Goal: Information Seeking & Learning: Learn about a topic

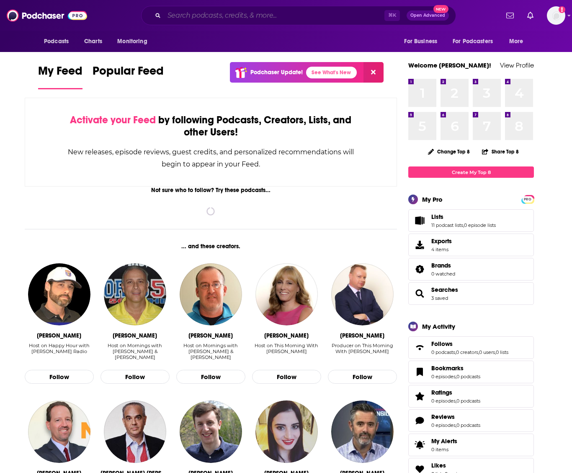
click at [247, 16] on input "Search podcasts, credits, & more..." at bounding box center [274, 15] width 220 height 13
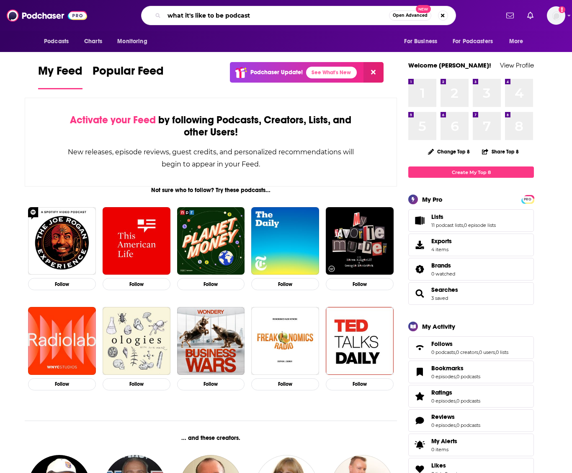
type input "what it's like to be podcast"
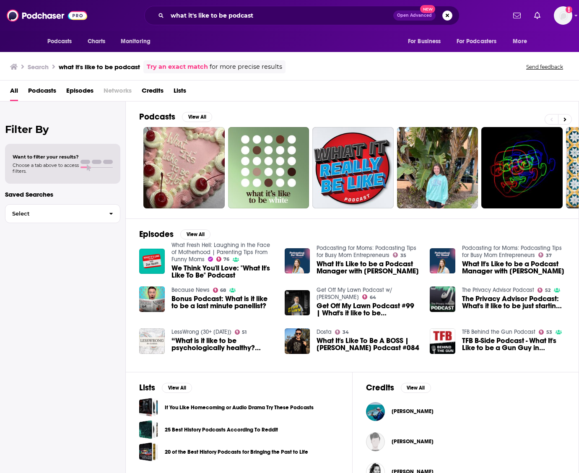
click at [182, 271] on span "We Think You'll Love: "What It's Like To Be" Podcast" at bounding box center [222, 271] width 103 height 14
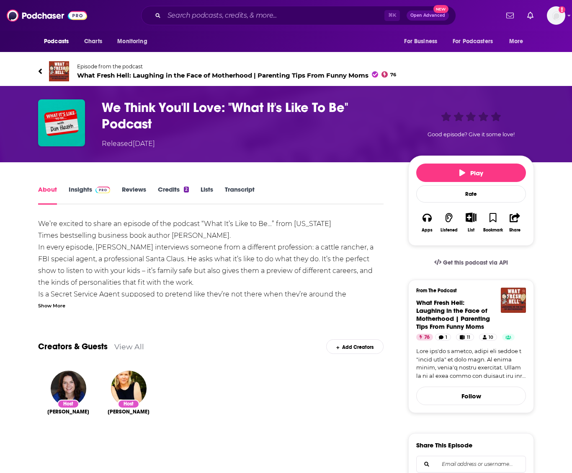
click at [150, 113] on h1 "We Think You'll Love: "What It's Like To Be" Podcast" at bounding box center [248, 115] width 293 height 33
click at [242, 109] on h1 "We Think You'll Love: "What It's Like To Be" Podcast" at bounding box center [248, 115] width 293 height 33
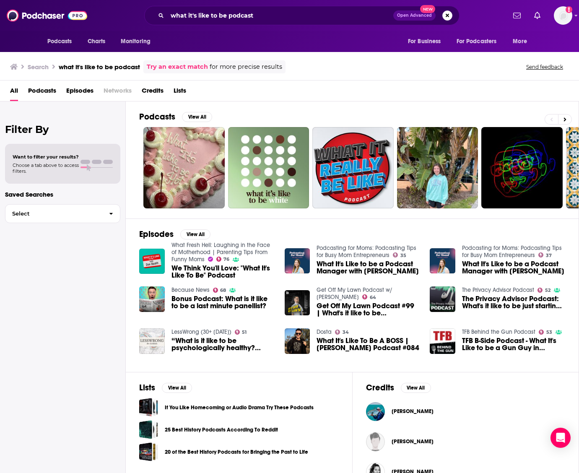
click at [51, 90] on span "Podcasts" at bounding box center [42, 92] width 28 height 17
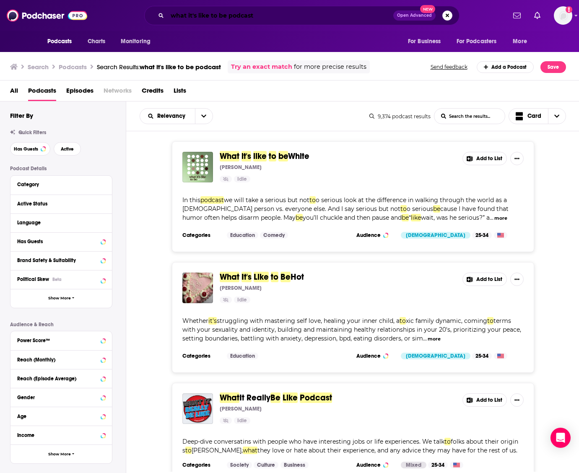
click at [277, 12] on input "what it's like to be podcast" at bounding box center [280, 15] width 226 height 13
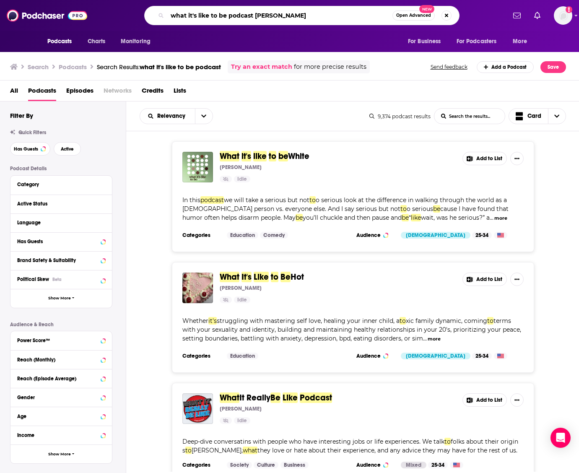
type input "what it's like to be podcast [PERSON_NAME]"
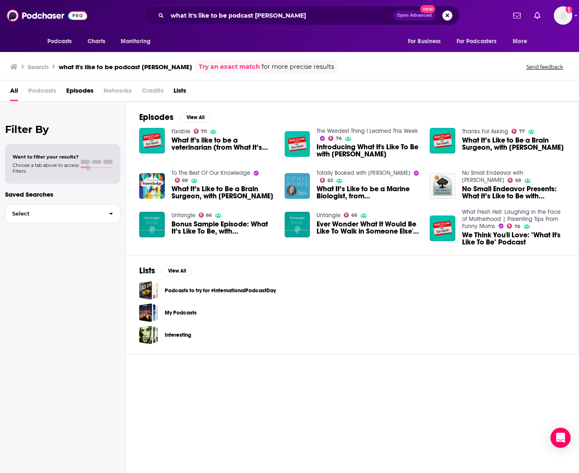
click at [203, 147] on span "What it’s like to be a veterinarian (from What It’s Like to Be… with [PERSON_NA…" at bounding box center [222, 144] width 103 height 14
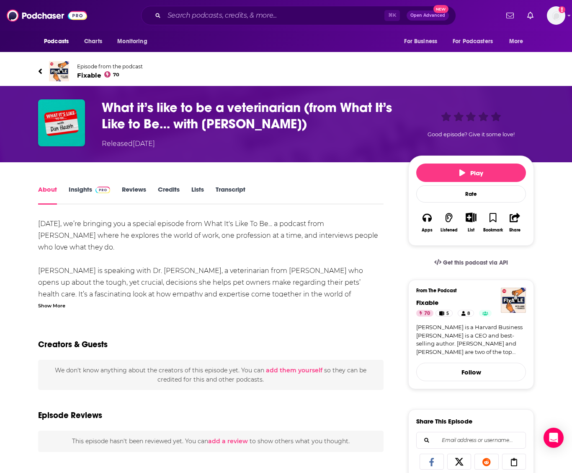
click at [73, 194] on link "Insights" at bounding box center [89, 194] width 41 height 19
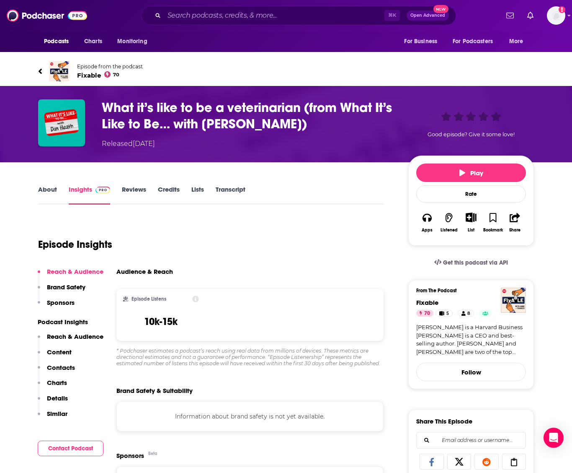
click at [53, 191] on link "About" at bounding box center [47, 194] width 19 height 19
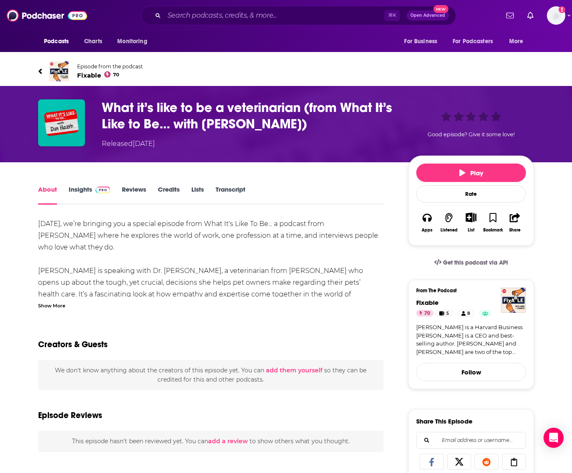
click at [151, 102] on h1 "What it’s like to be a veterinarian (from What It’s Like to Be… with [PERSON_NA…" at bounding box center [248, 115] width 293 height 33
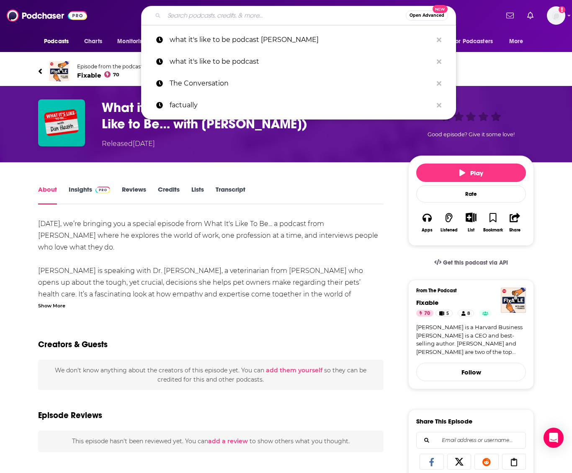
click at [214, 16] on input "Search podcasts, credits, & more..." at bounding box center [285, 15] width 242 height 13
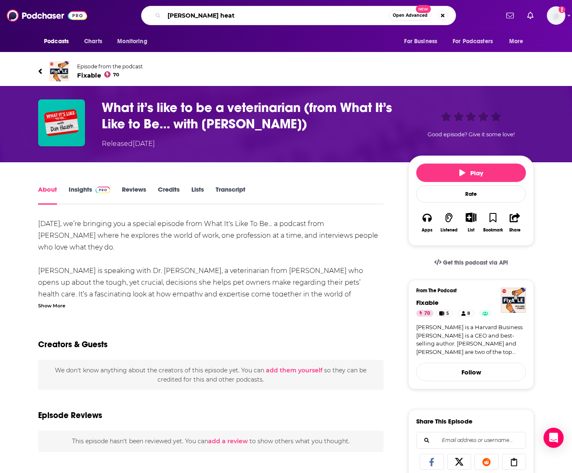
type input "[PERSON_NAME]"
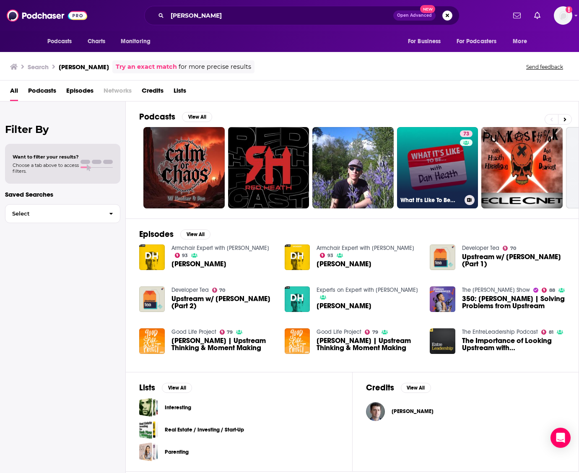
click at [419, 152] on link "73 What It's Like To Be..." at bounding box center [437, 167] width 81 height 81
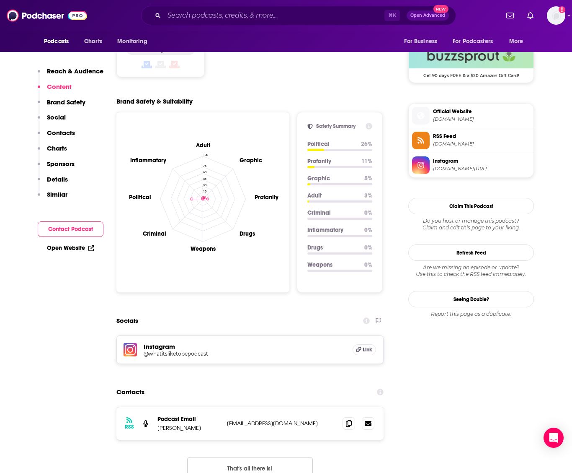
scroll to position [685, 0]
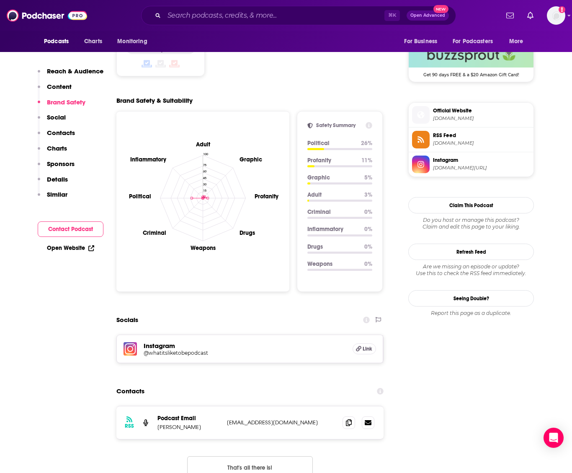
click at [167, 349] on h5 "@whatitsliketobepodcast" at bounding box center [211, 352] width 134 height 6
